Goal: Check status: Check status

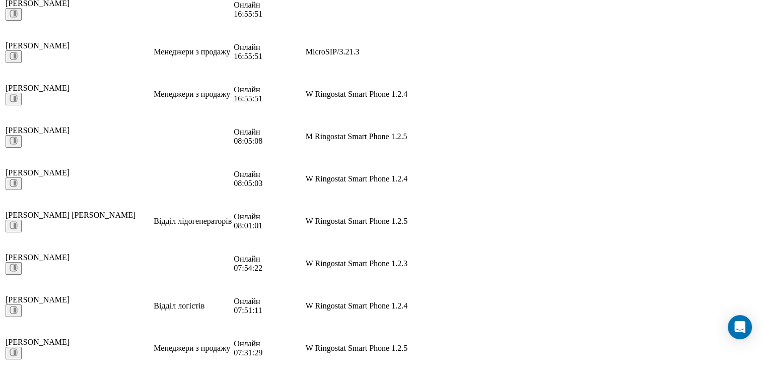
scroll to position [671, 0]
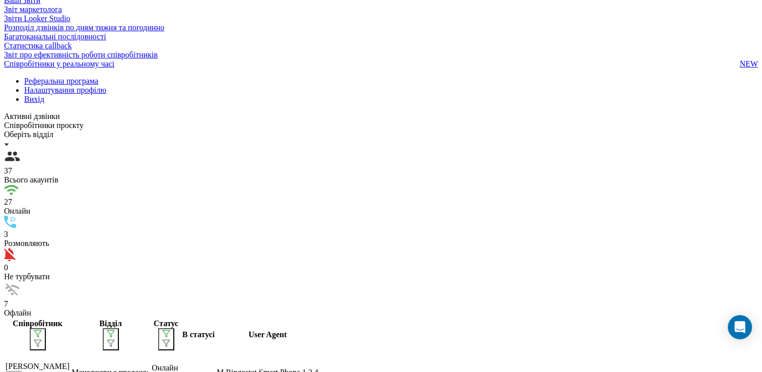
scroll to position [65, 0]
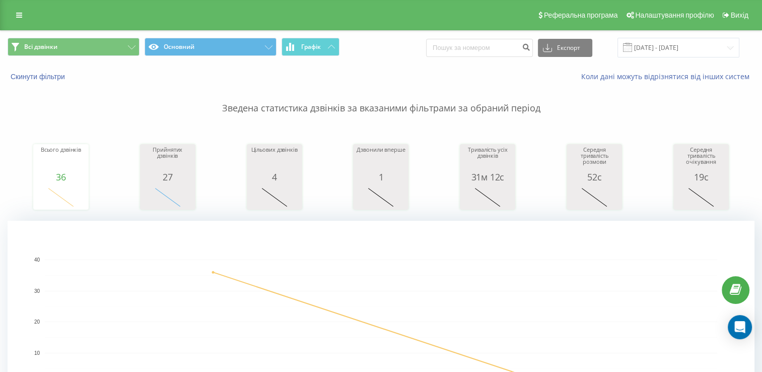
scroll to position [218, 0]
